Goal: Task Accomplishment & Management: Manage account settings

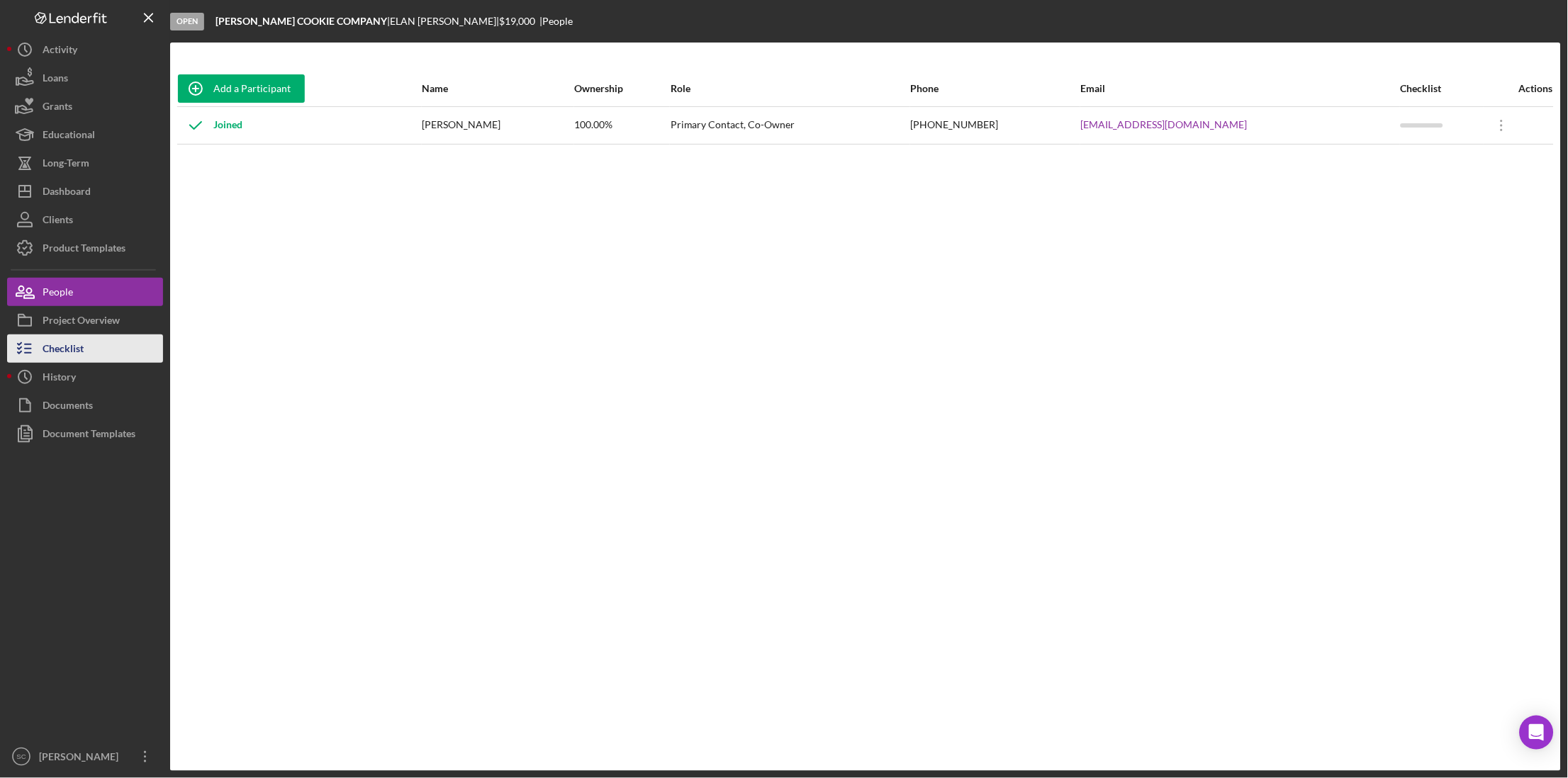
click at [75, 337] on div "Checklist" at bounding box center [63, 350] width 41 height 32
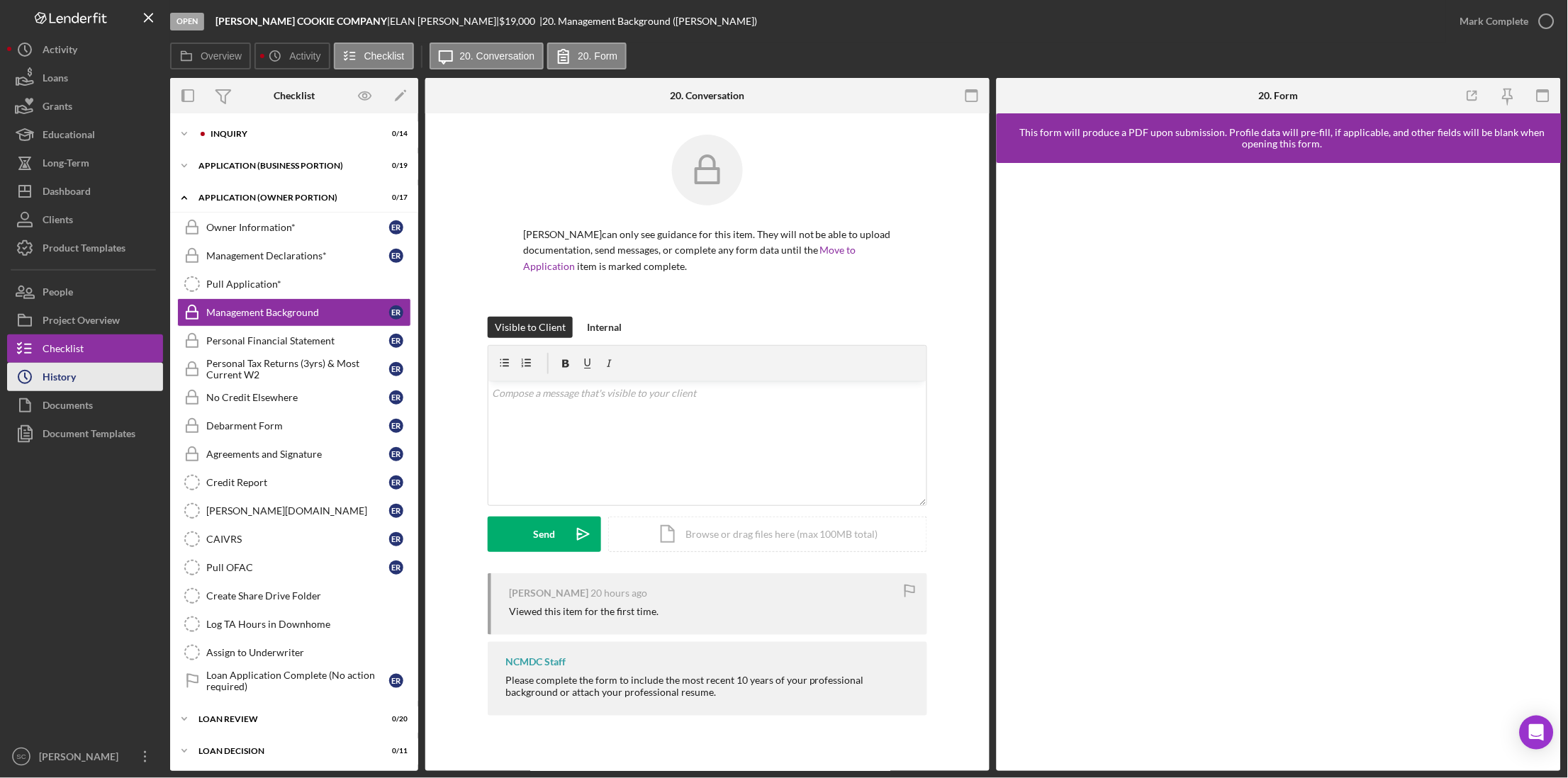
click at [86, 366] on button "Icon/History History" at bounding box center [84, 377] width 156 height 28
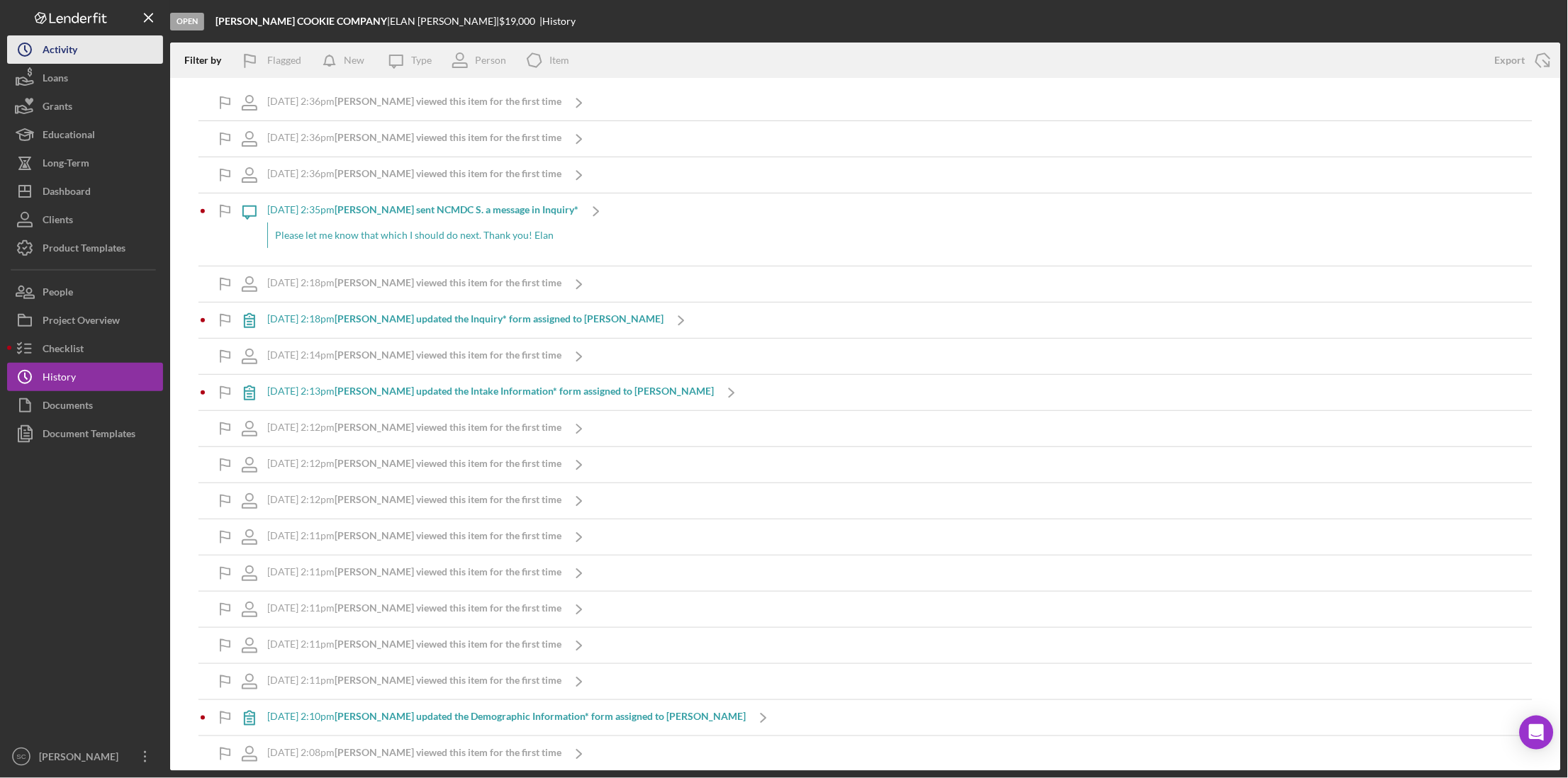
click at [95, 53] on button "Icon/History Activity" at bounding box center [84, 49] width 156 height 28
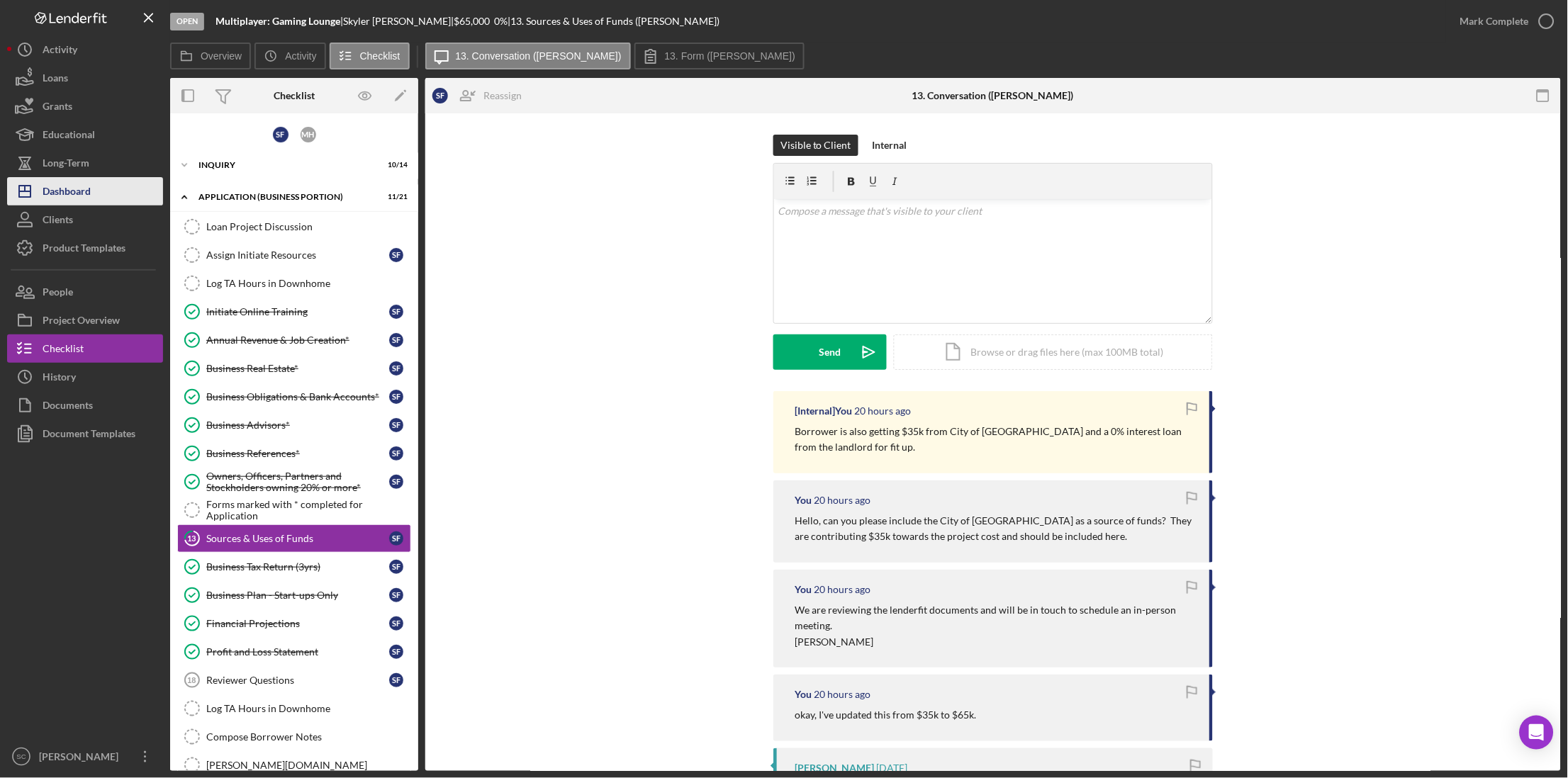
click at [86, 191] on div "Dashboard" at bounding box center [66, 193] width 49 height 32
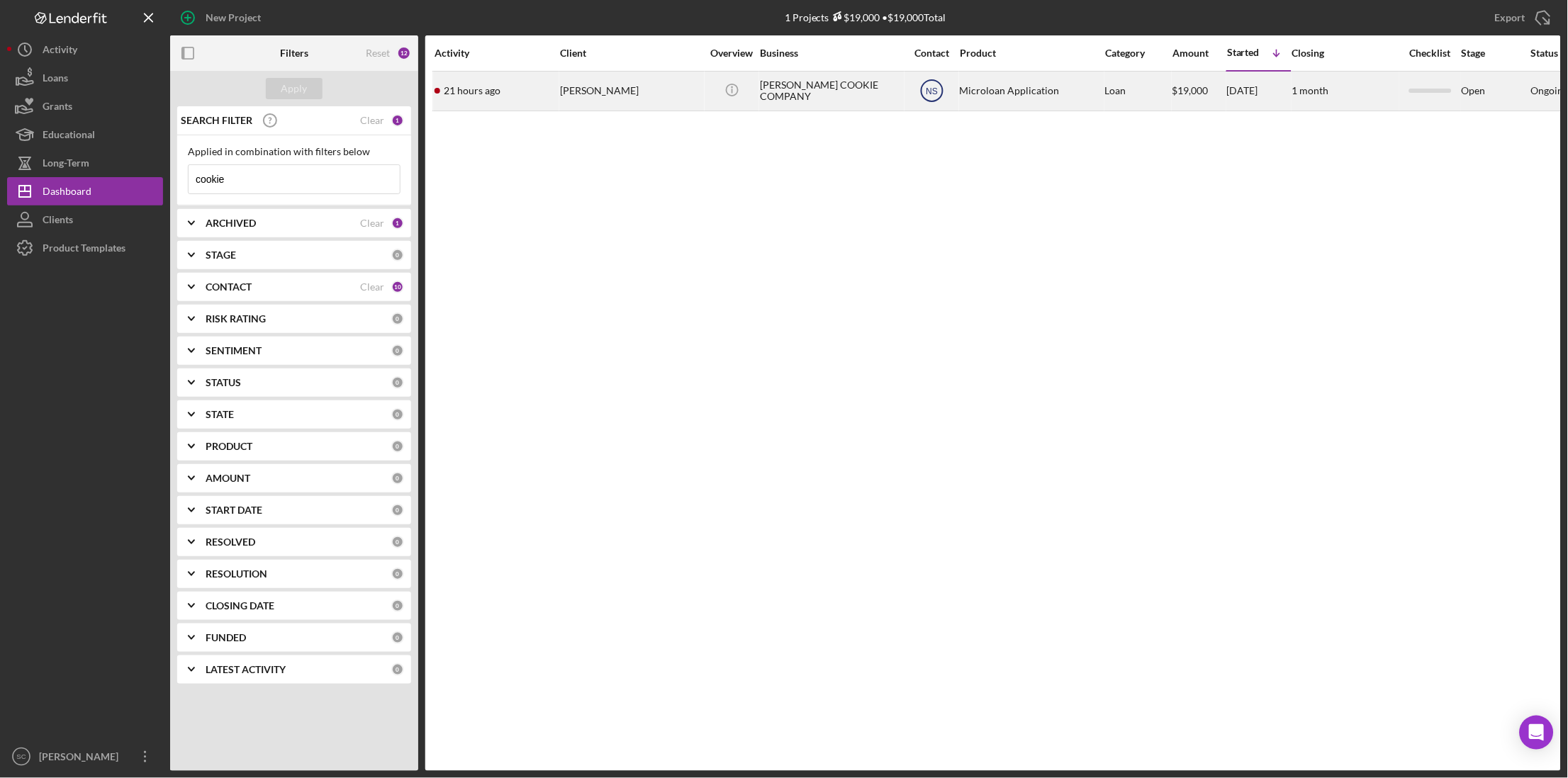
click at [931, 94] on text "NS" at bounding box center [931, 91] width 12 height 10
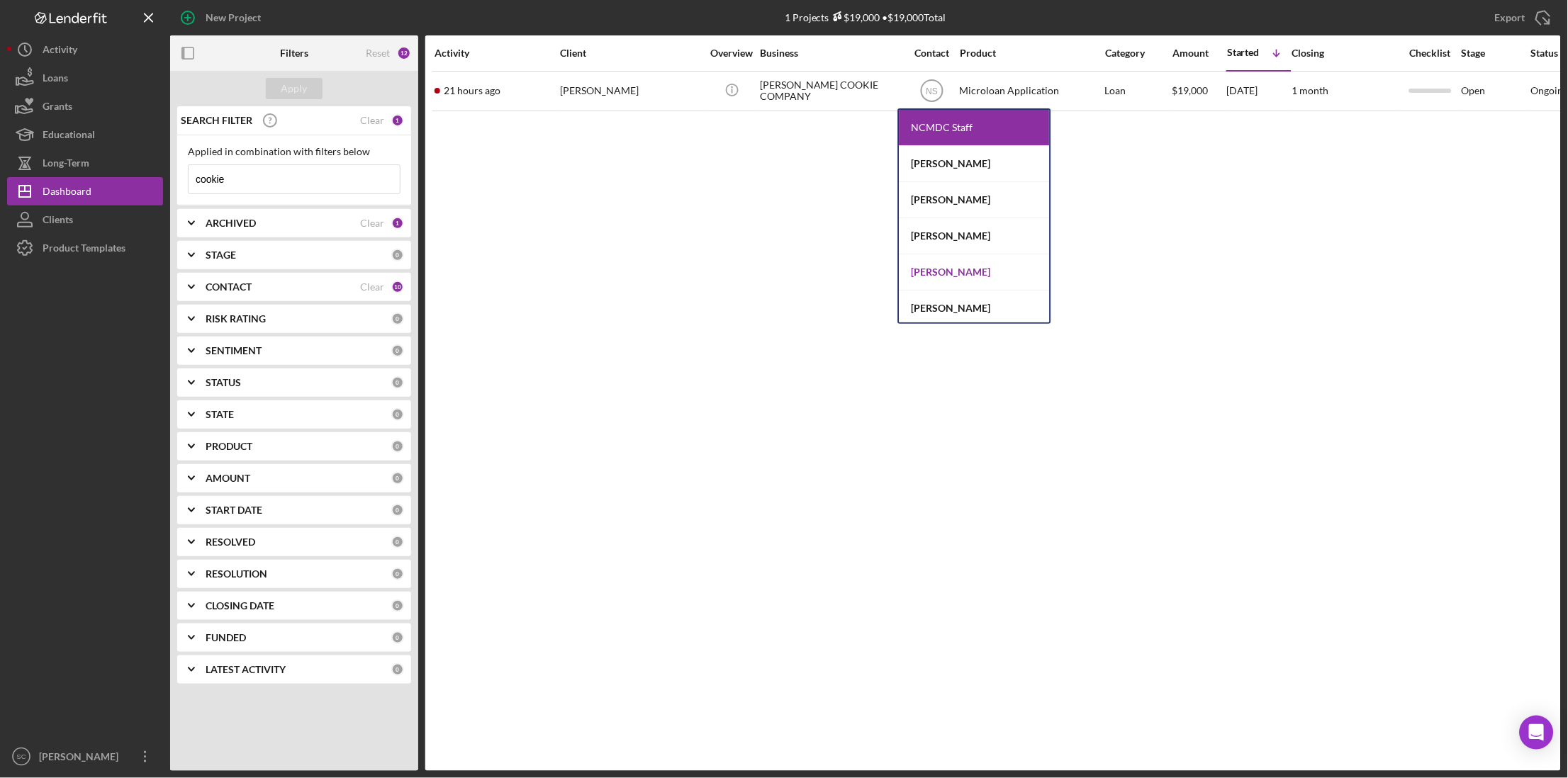
click at [943, 262] on div "[PERSON_NAME]" at bounding box center [975, 273] width 150 height 36
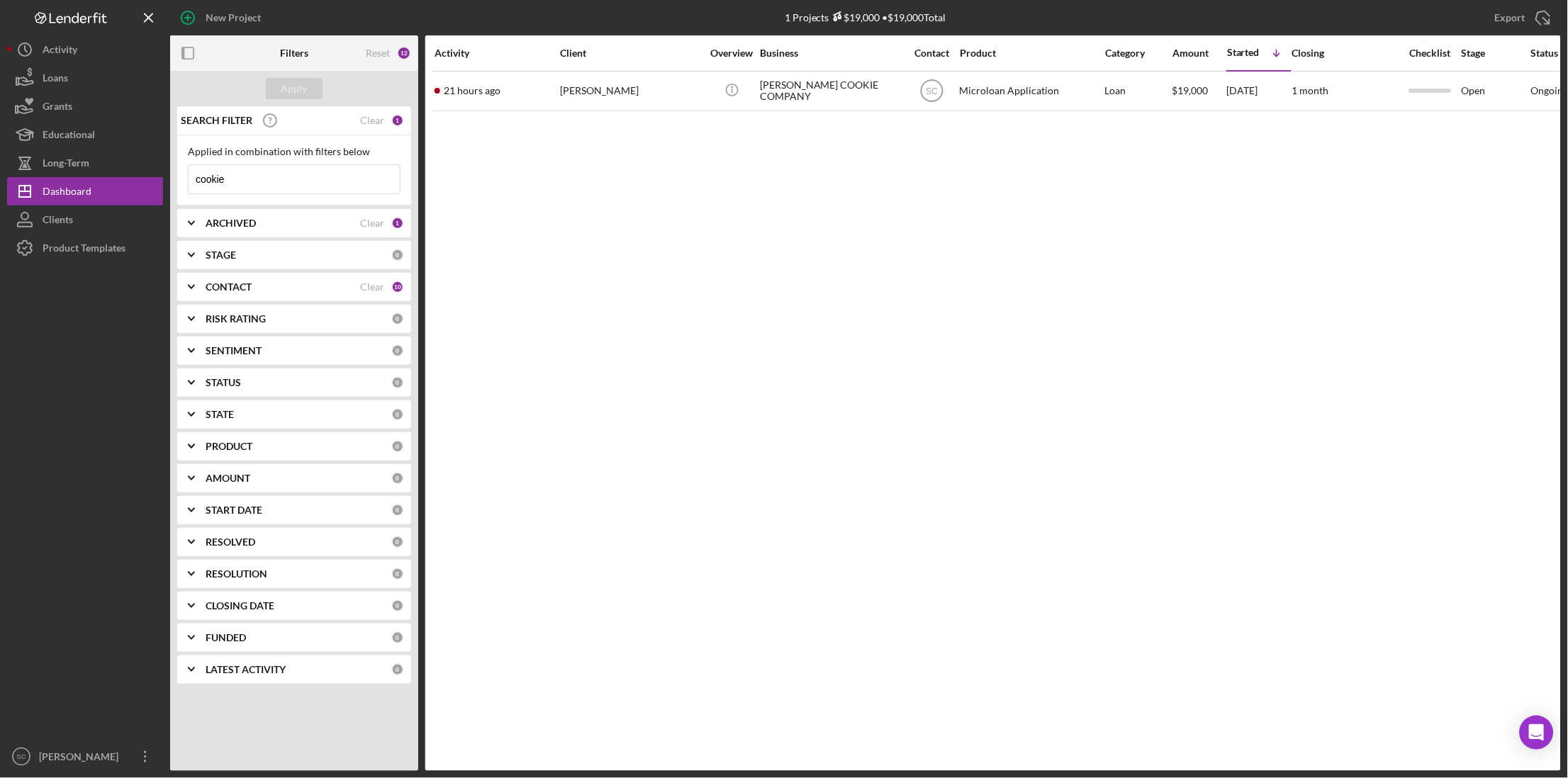
click at [239, 291] on b "CONTACT" at bounding box center [228, 286] width 46 height 11
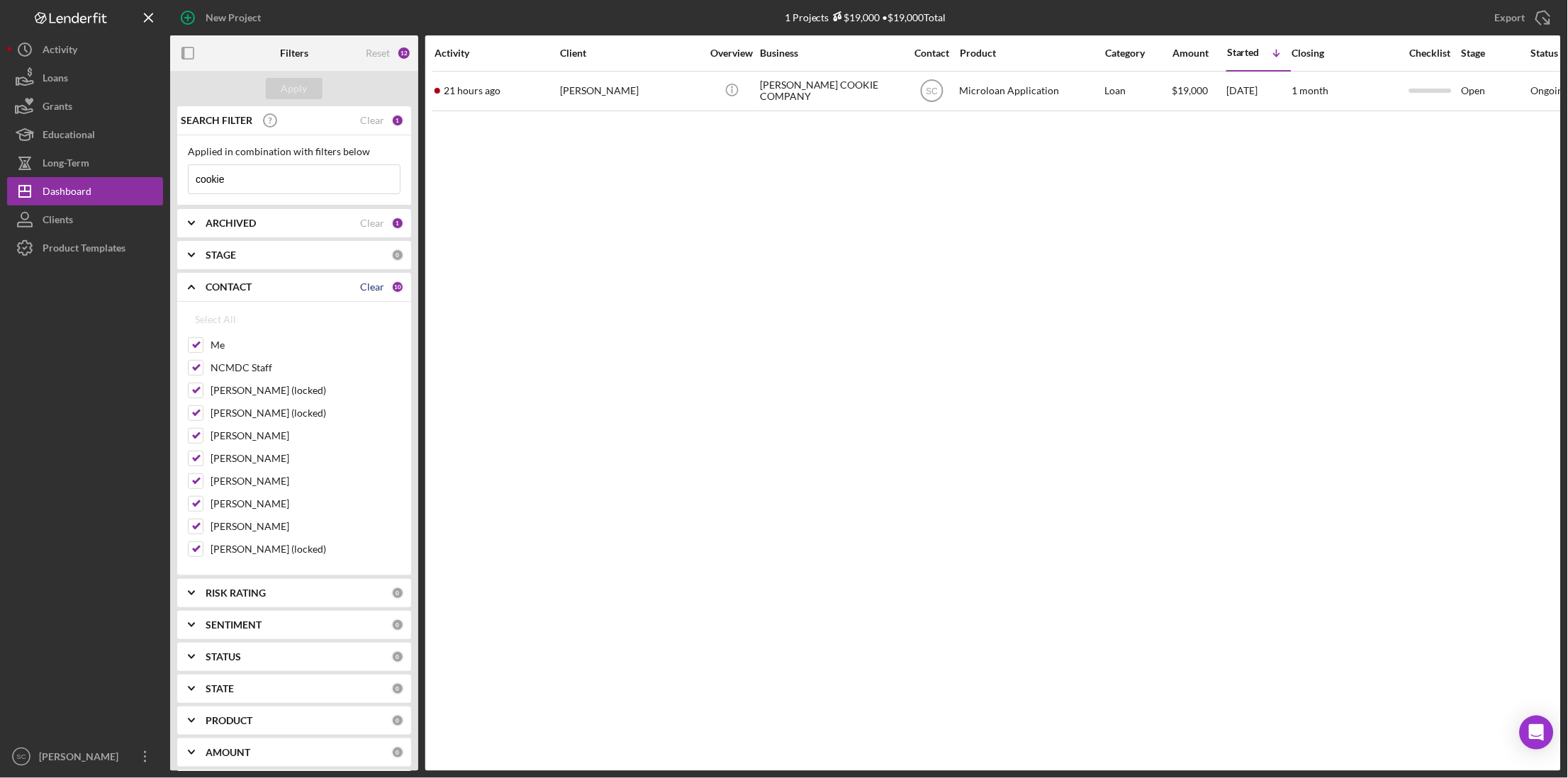
click at [371, 291] on div "Clear" at bounding box center [372, 286] width 24 height 11
checkbox input "false"
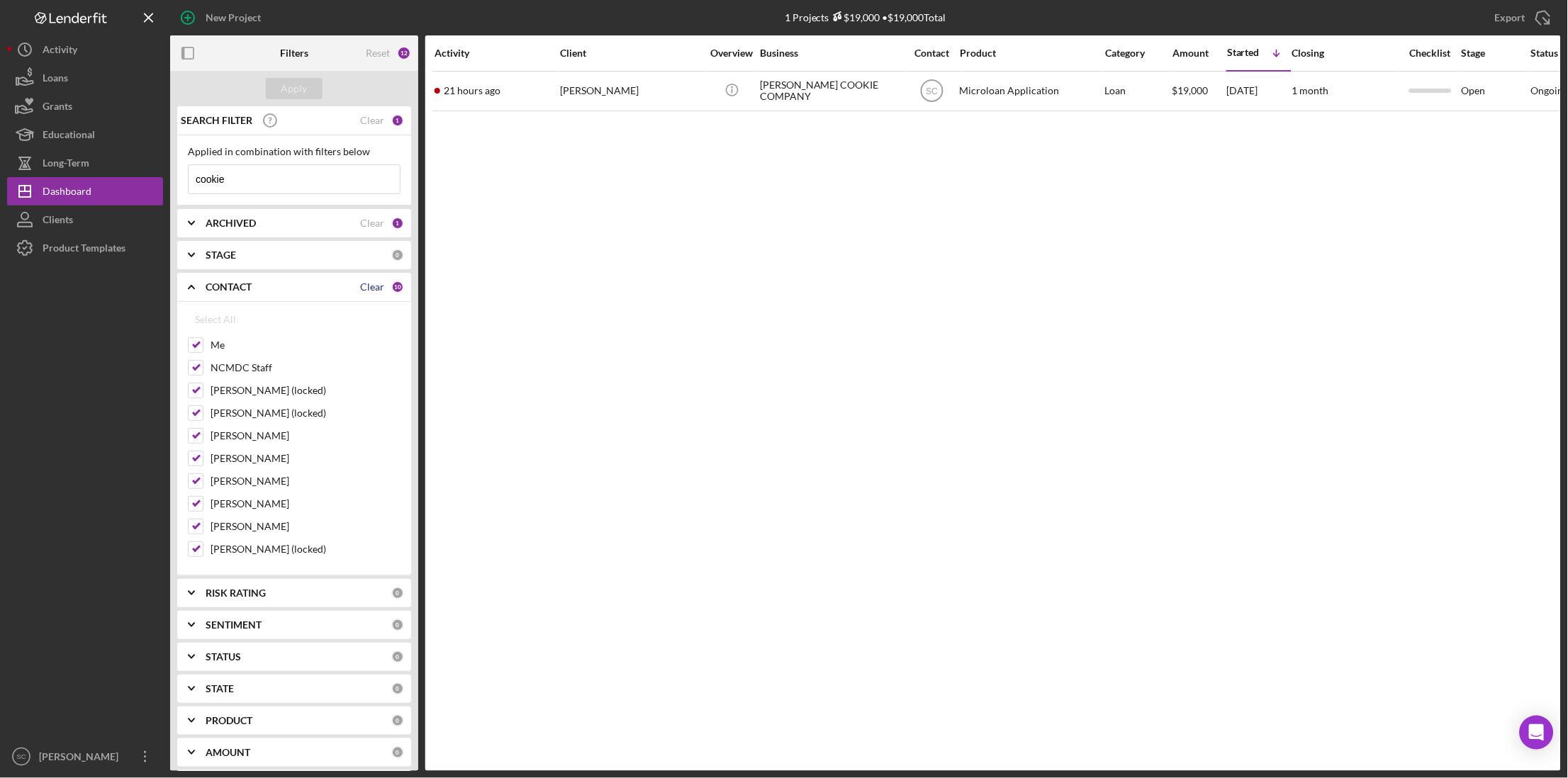
checkbox input "false"
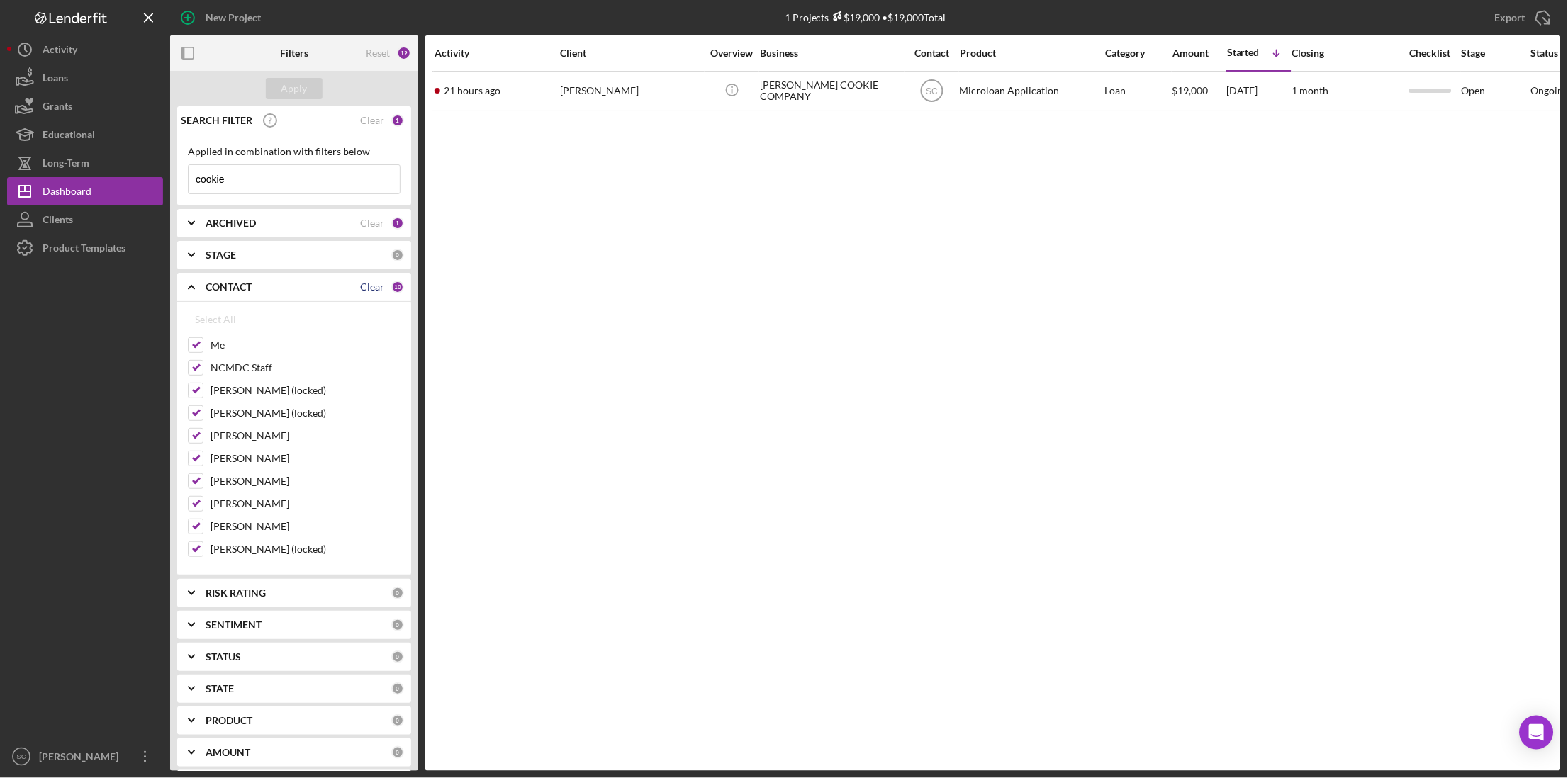
checkbox input "false"
click at [193, 347] on input "Me" at bounding box center [195, 345] width 14 height 14
checkbox input "true"
click at [199, 435] on input "[PERSON_NAME]" at bounding box center [195, 435] width 14 height 14
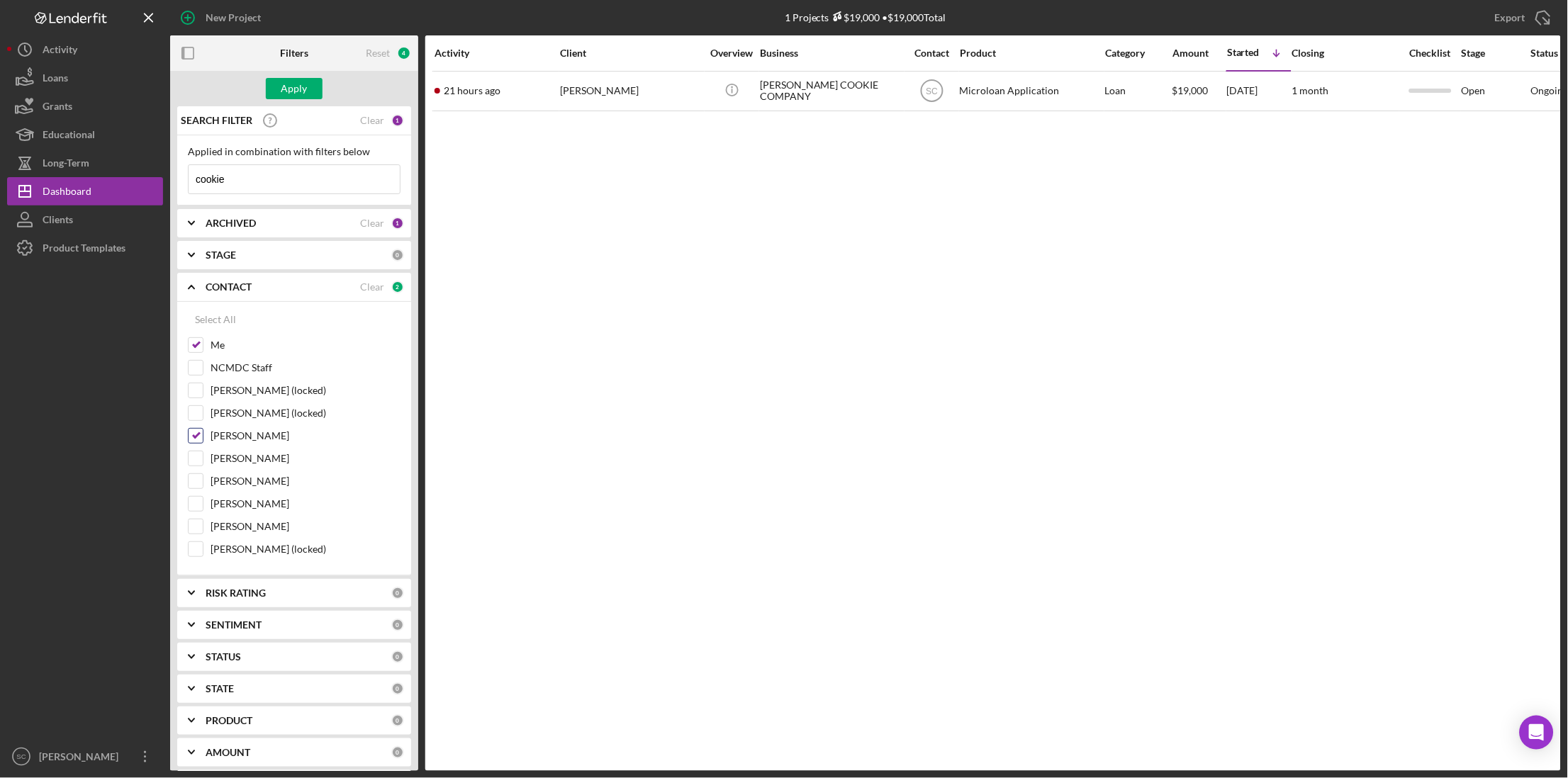
checkbox input "false"
click at [195, 509] on input "[PERSON_NAME]" at bounding box center [195, 504] width 14 height 14
checkbox input "true"
click at [198, 462] on input "[PERSON_NAME]" at bounding box center [195, 458] width 14 height 14
checkbox input "true"
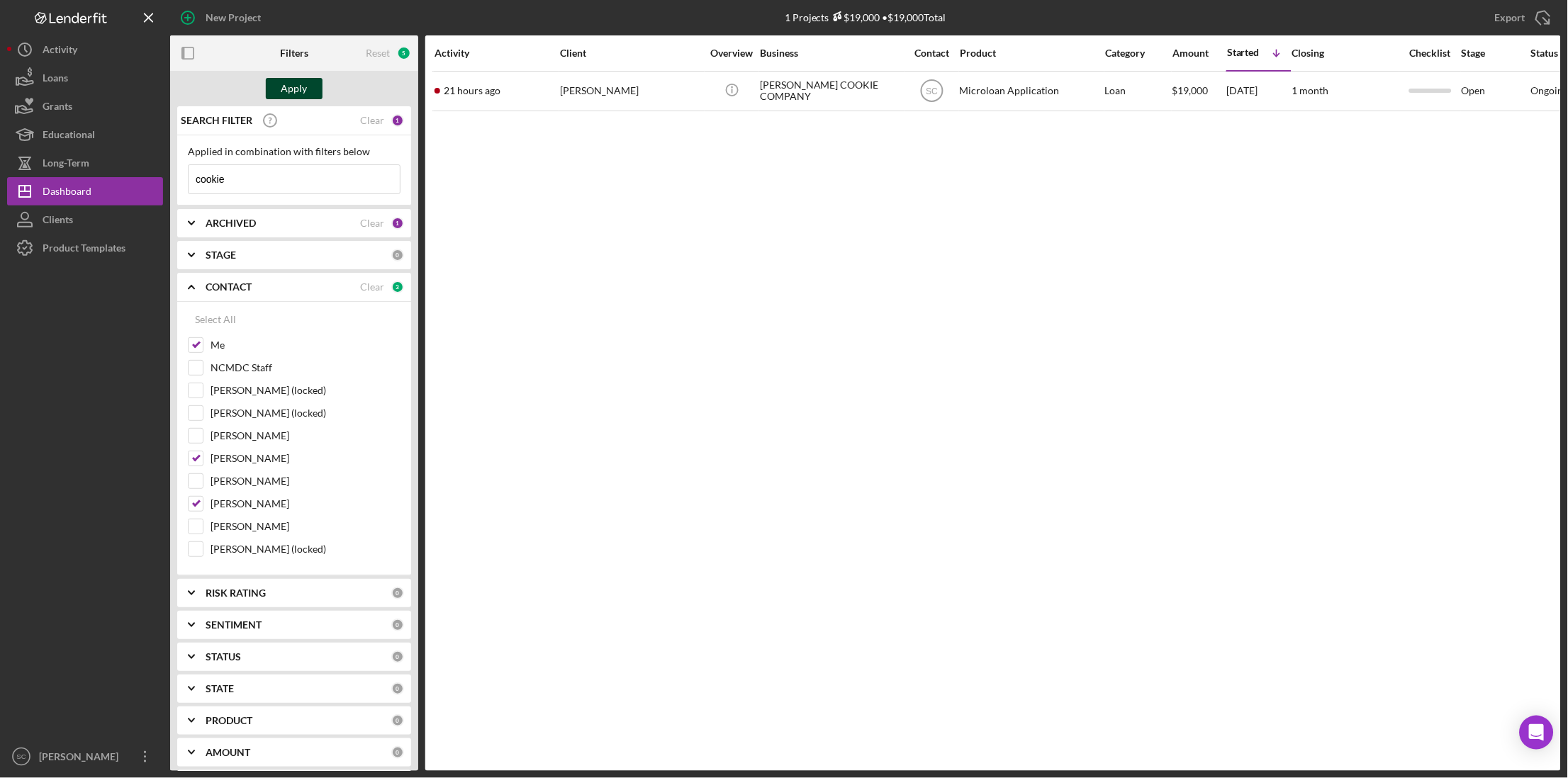
click at [297, 87] on div "Apply" at bounding box center [294, 89] width 26 height 21
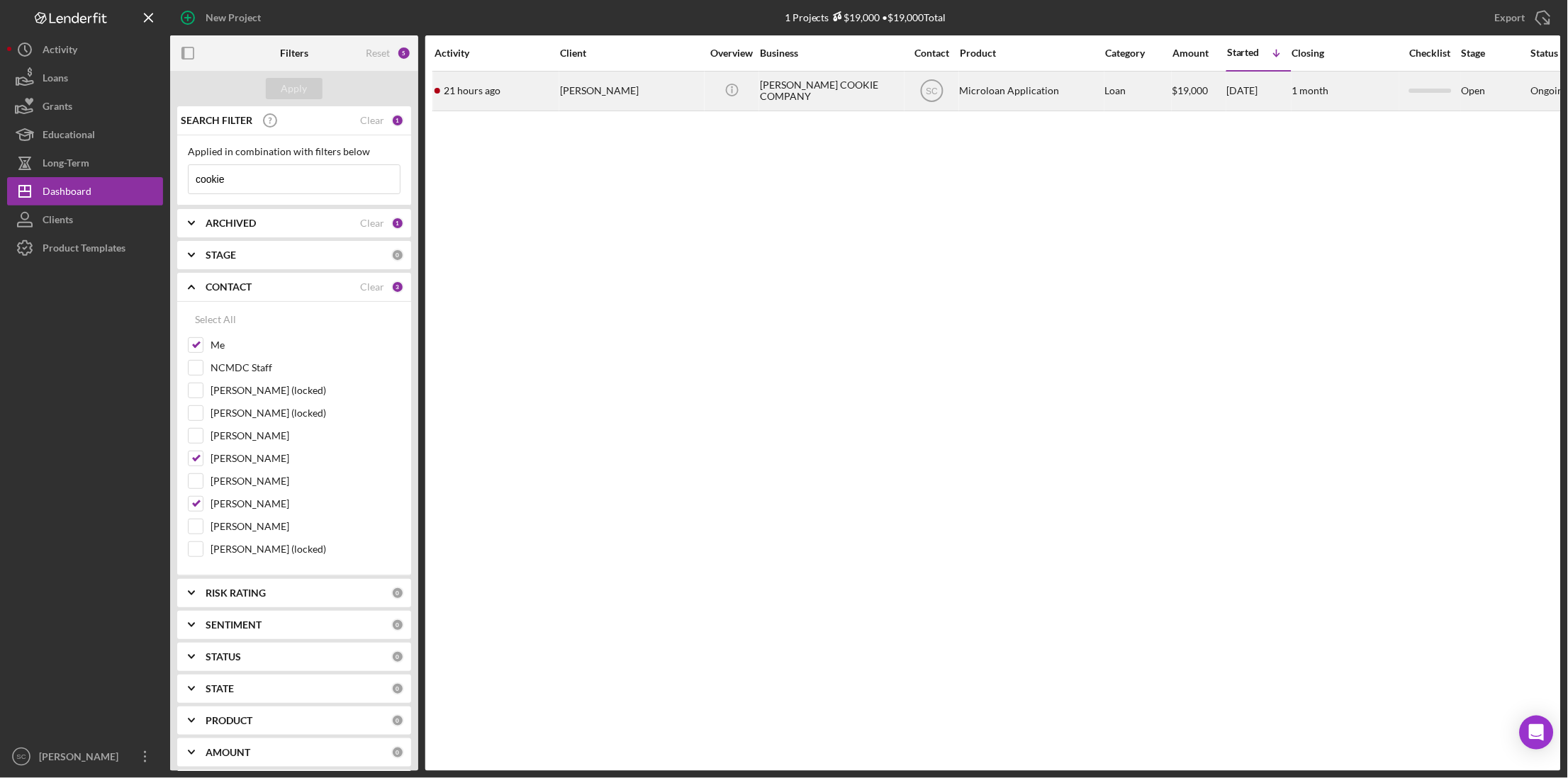
click at [602, 96] on div "[PERSON_NAME]" at bounding box center [631, 91] width 141 height 37
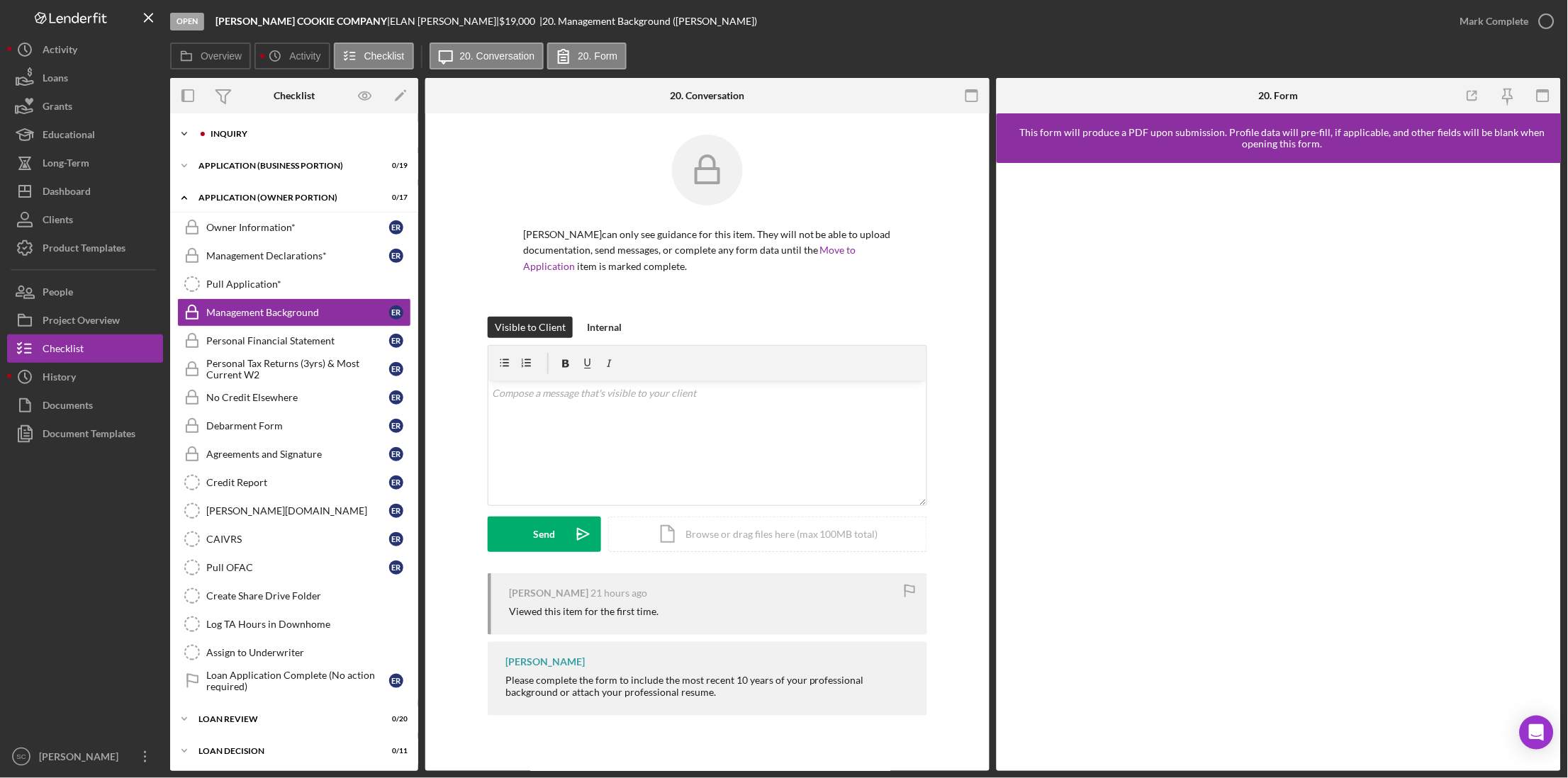
click at [228, 138] on div "Icon/Expander INQUIRY 0 / 14" at bounding box center [294, 134] width 248 height 28
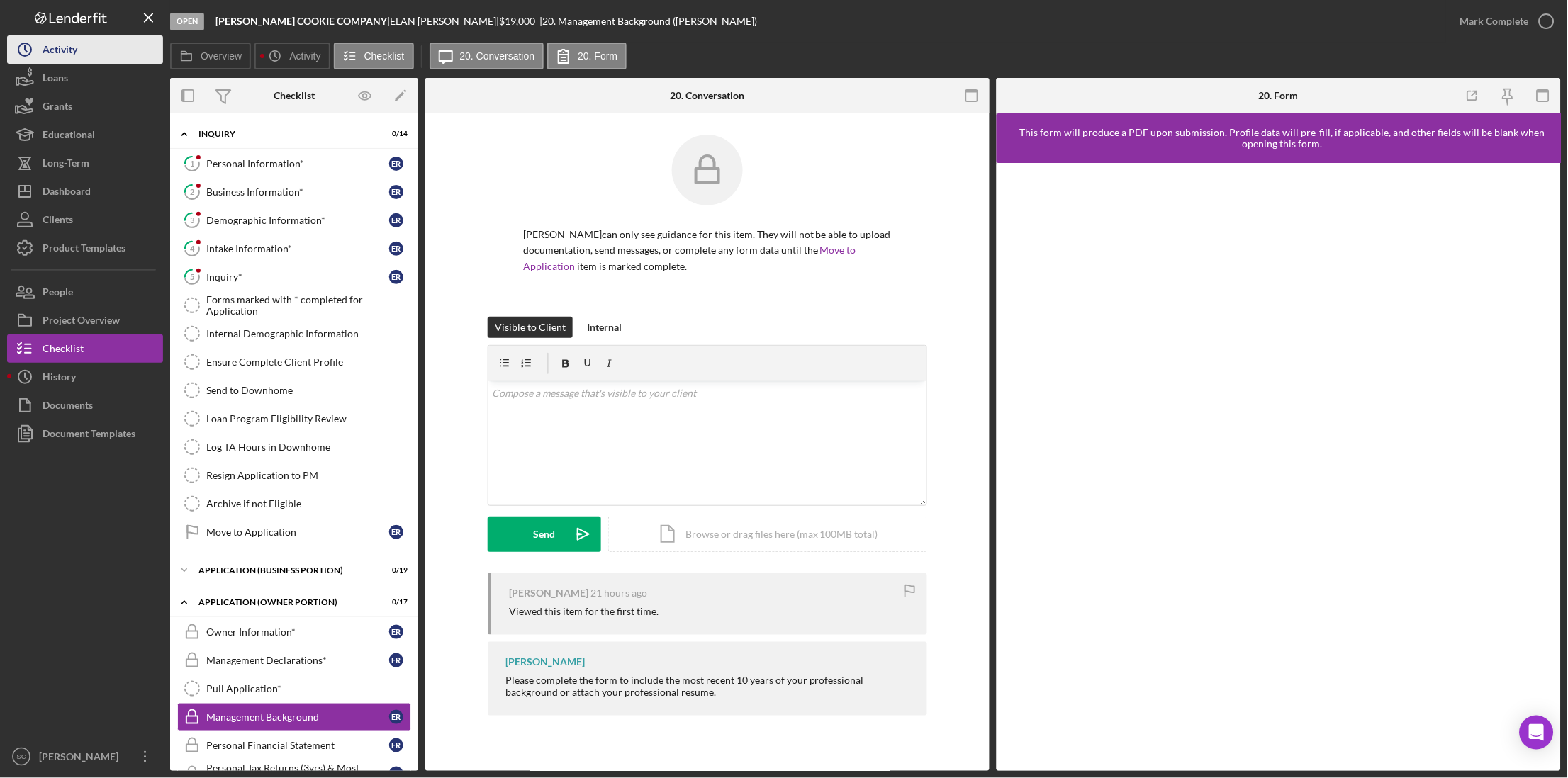
click at [85, 54] on button "Icon/History Activity" at bounding box center [84, 49] width 156 height 28
